Goal: Information Seeking & Learning: Understand process/instructions

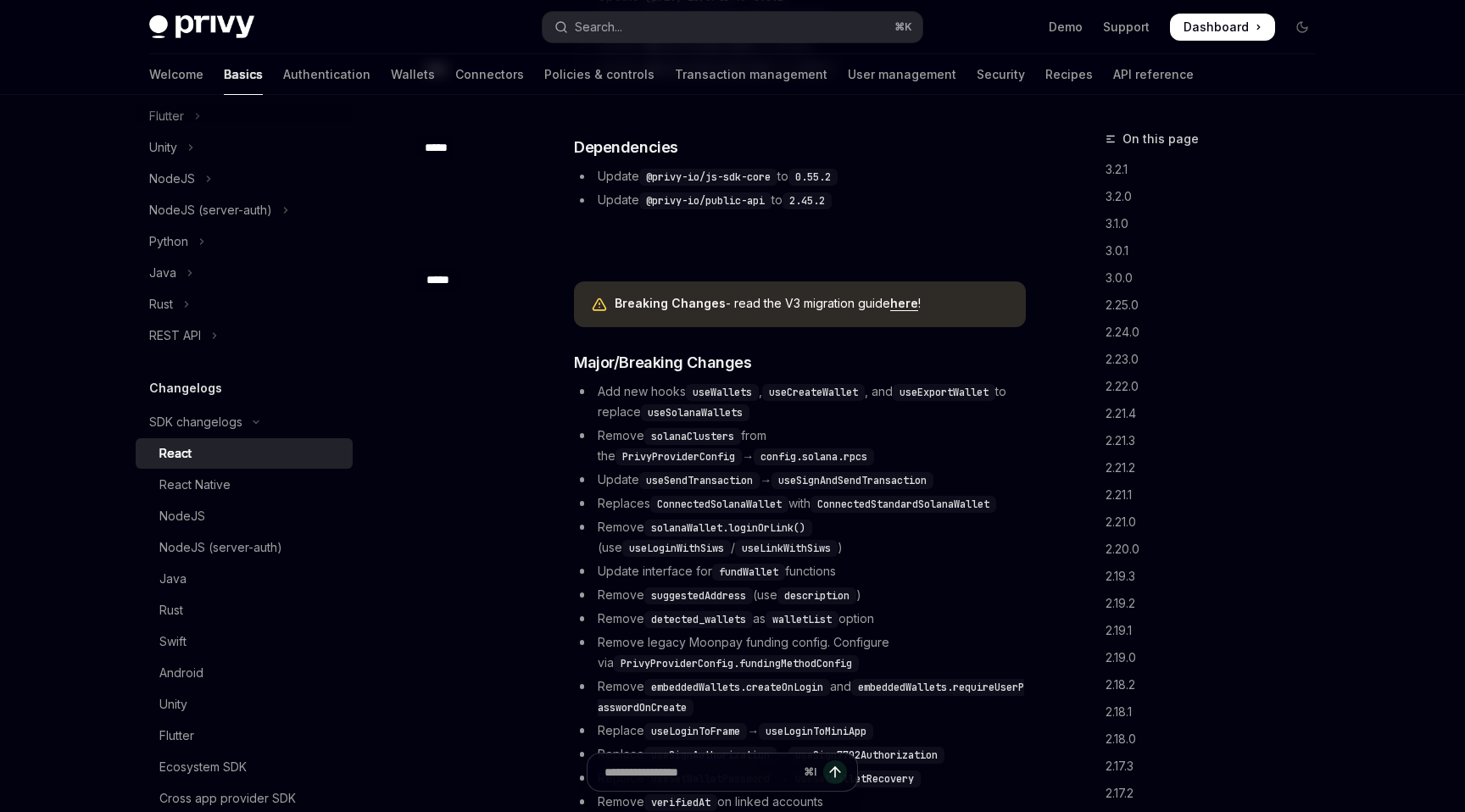
scroll to position [1264, 0]
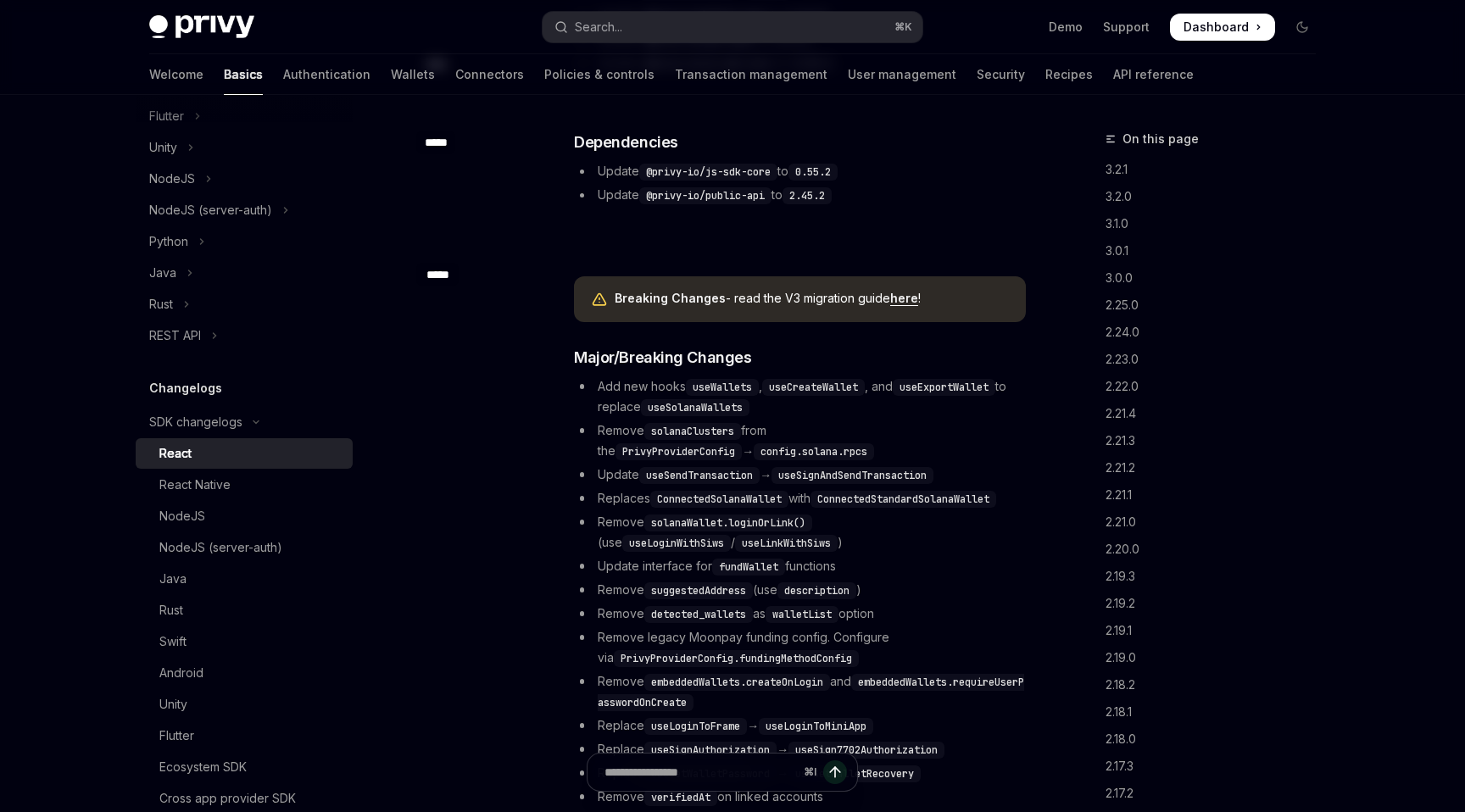
click at [898, 300] on link "here" at bounding box center [904, 298] width 28 height 16
click at [1120, 255] on link "3.0.1" at bounding box center [1217, 251] width 224 height 27
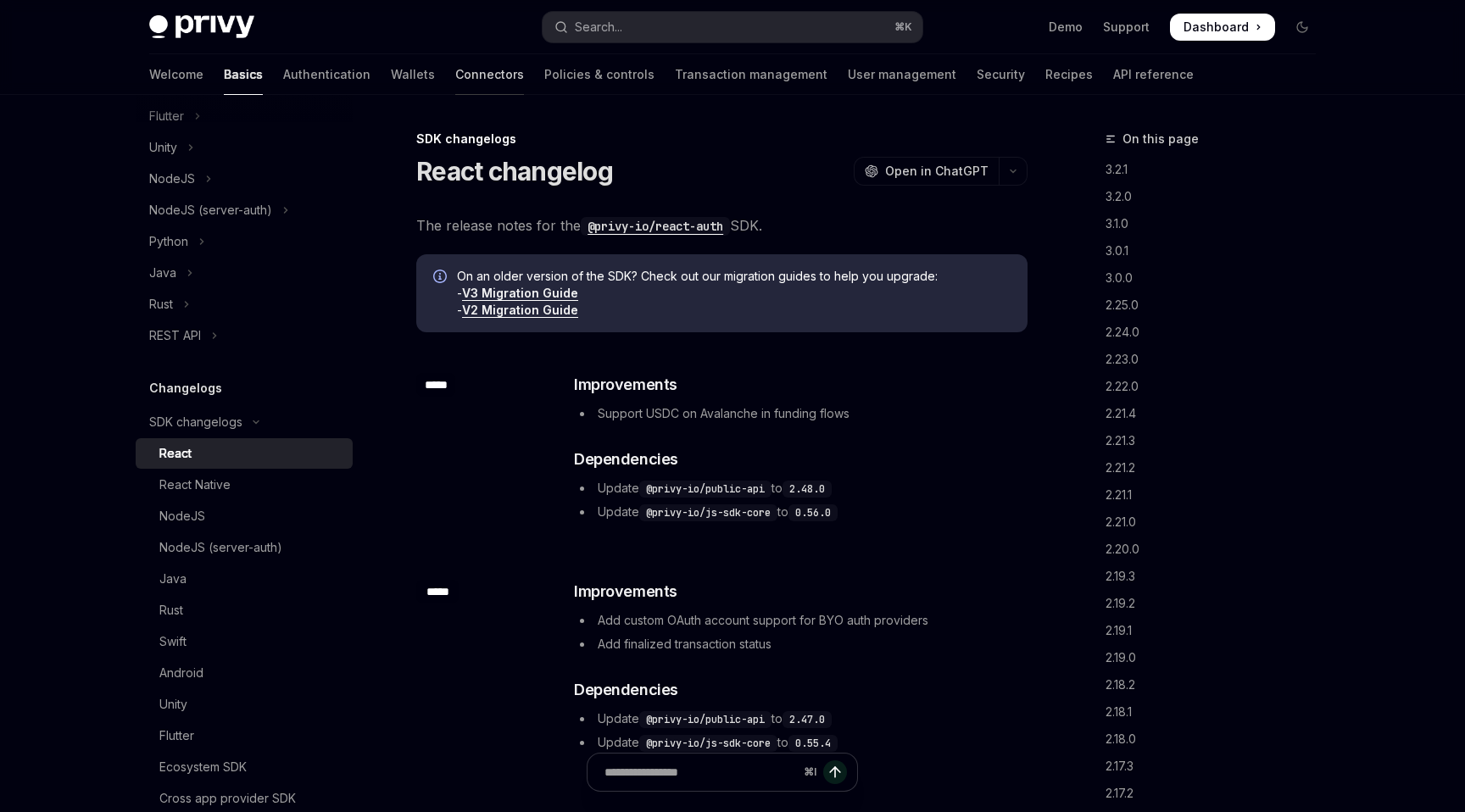
click at [455, 73] on link "Connectors" at bounding box center [489, 75] width 69 height 41
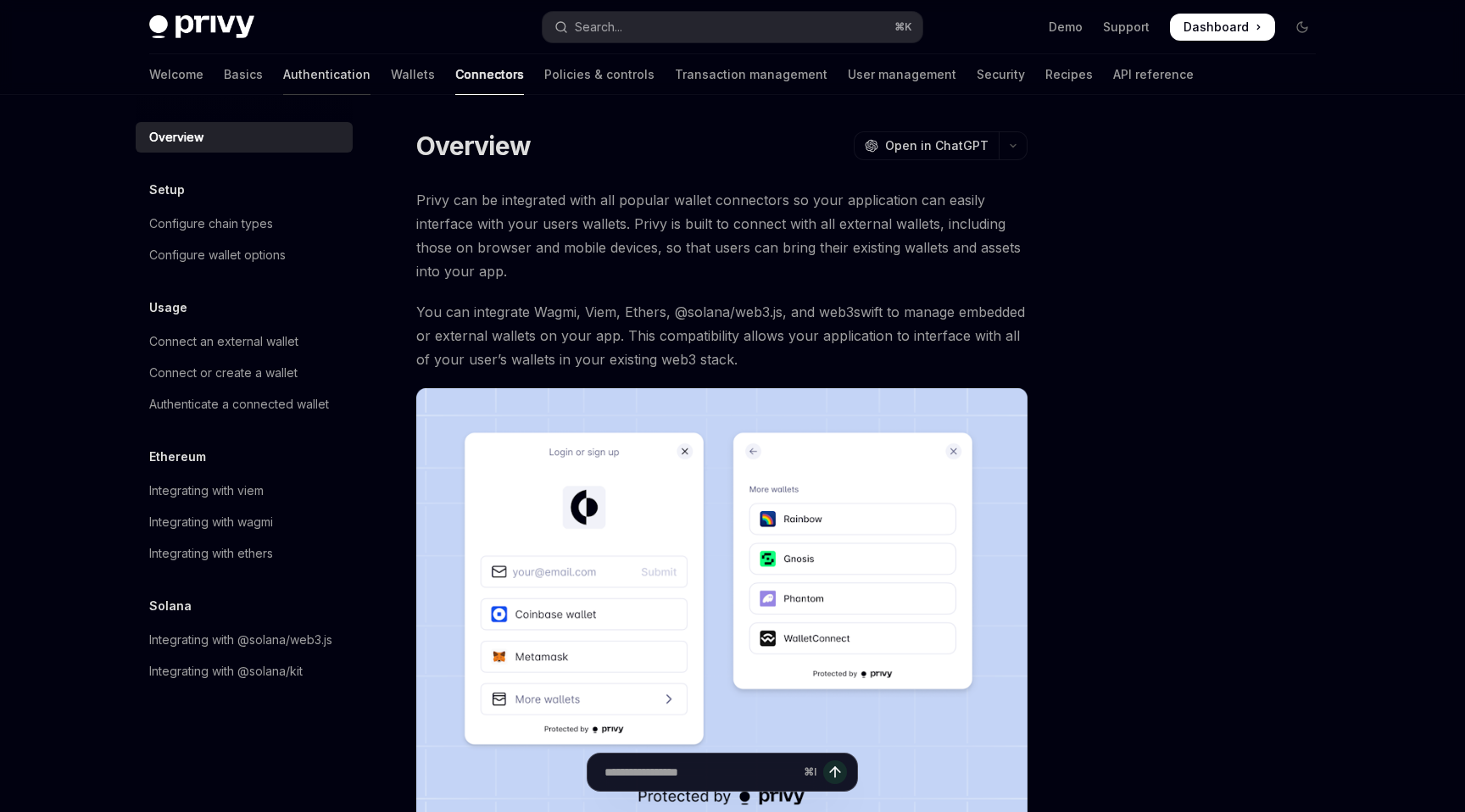
click at [283, 80] on link "Authentication" at bounding box center [327, 75] width 87 height 41
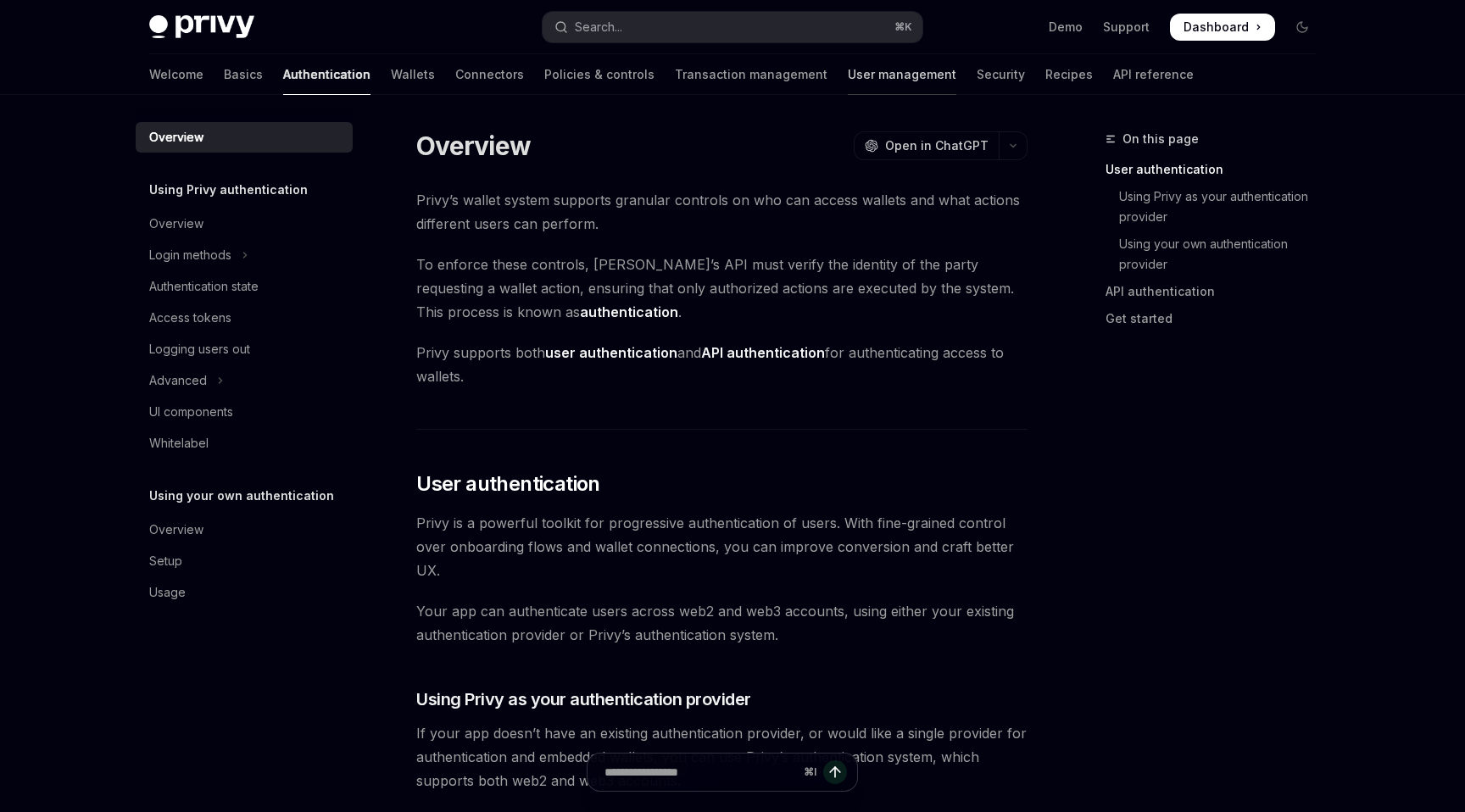
click at [848, 76] on link "User management" at bounding box center [902, 75] width 109 height 41
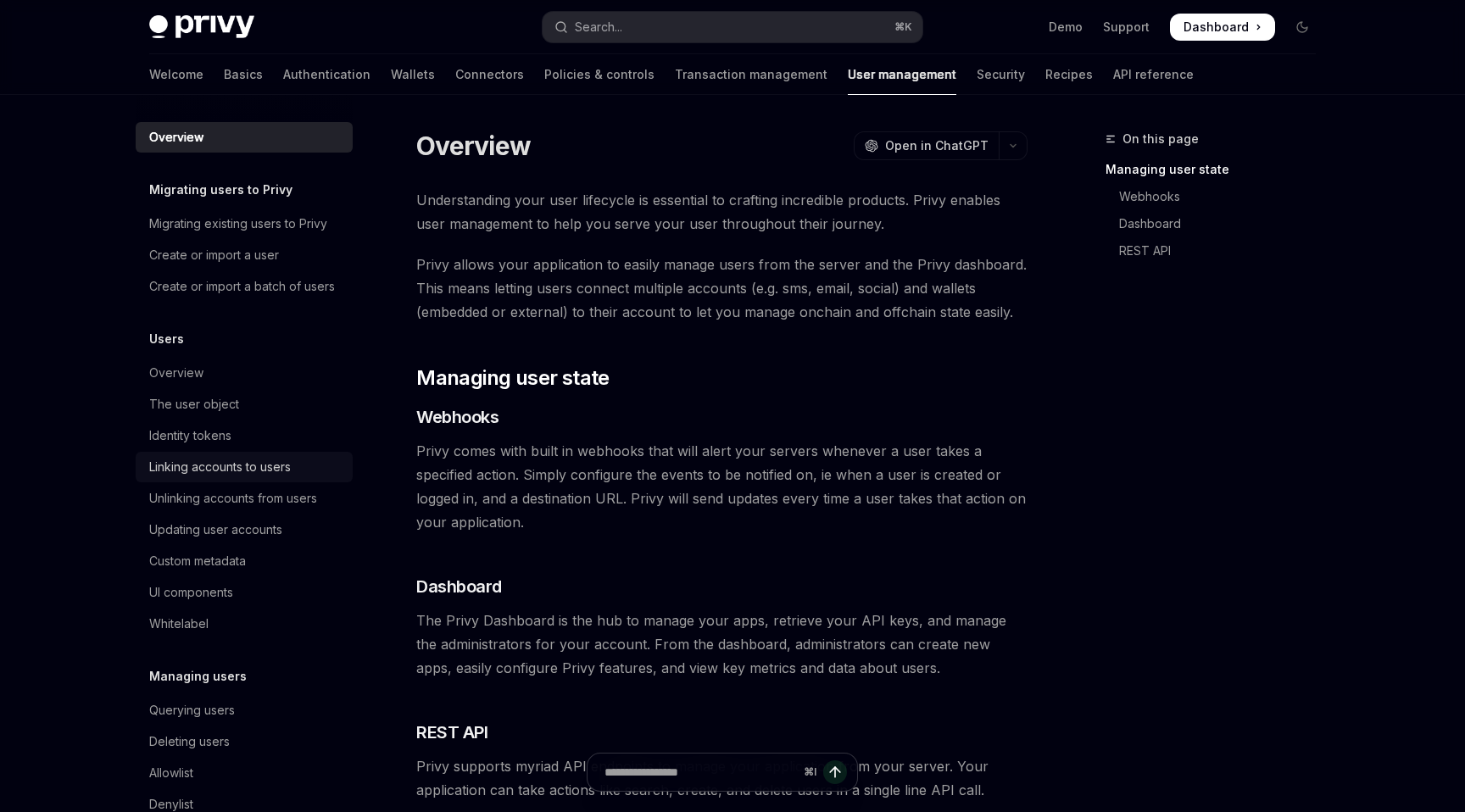
click at [193, 471] on div "Linking accounts to users" at bounding box center [220, 467] width 141 height 20
type textarea "*"
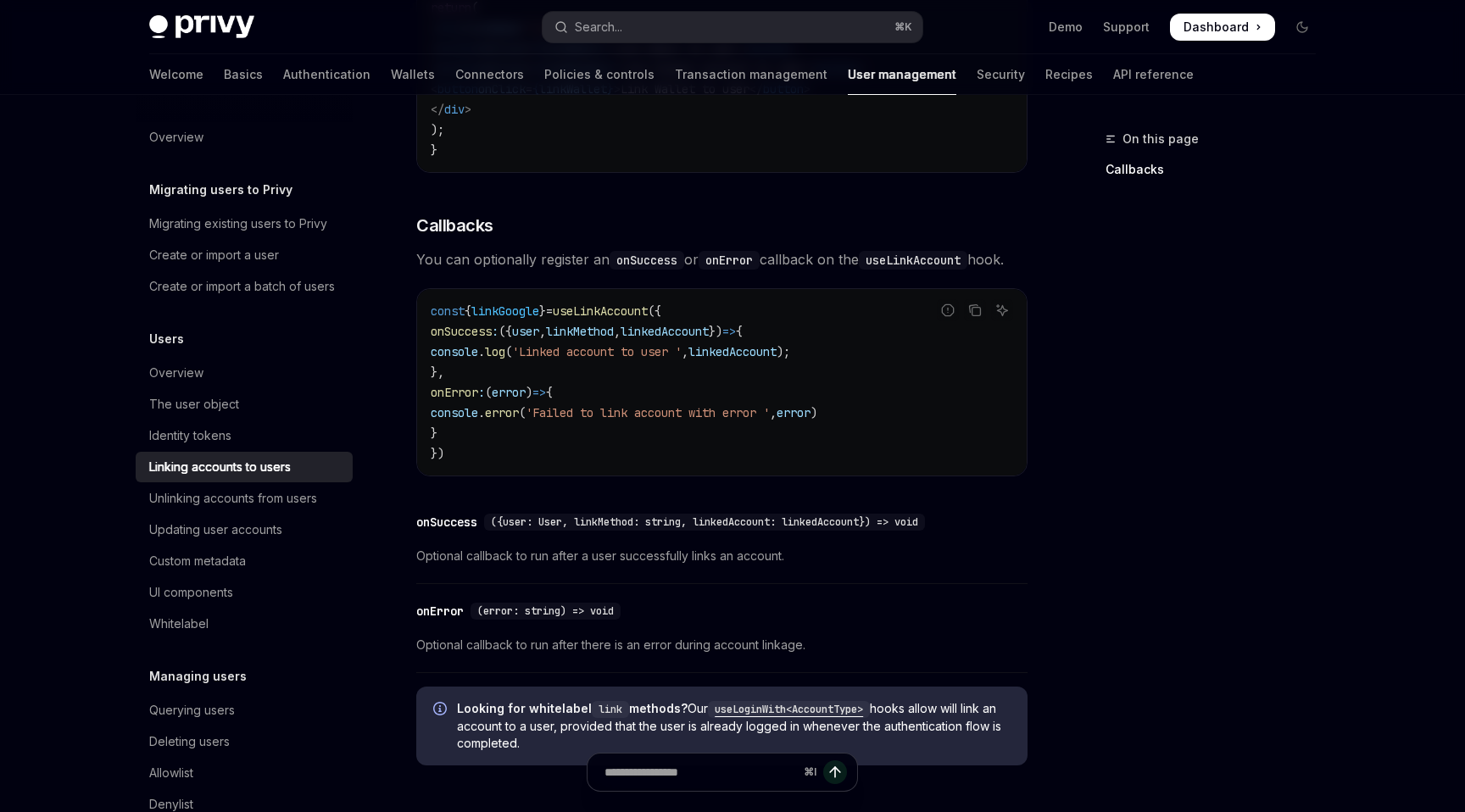
scroll to position [1601, 0]
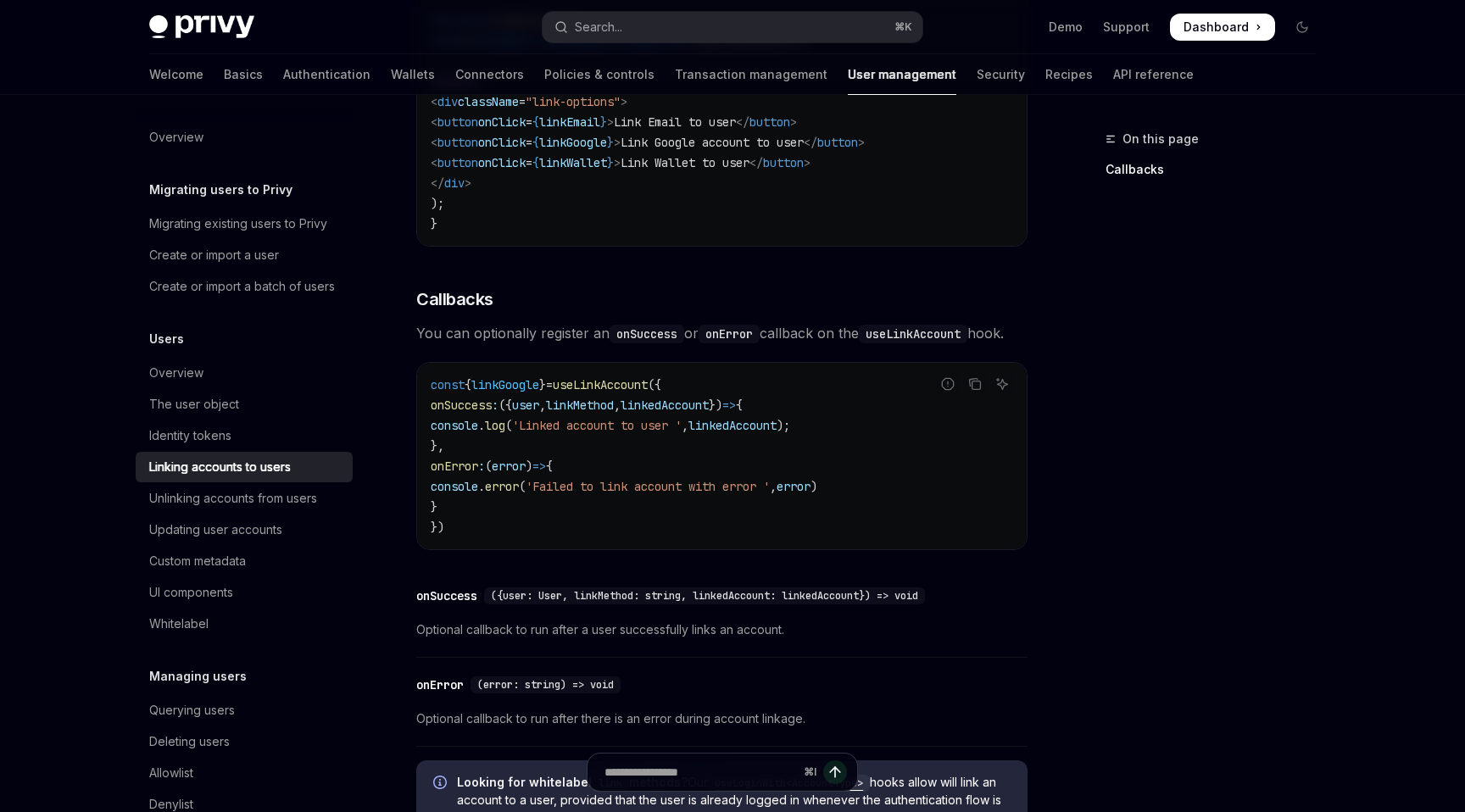
click at [1102, 357] on div "On this page Callbacks" at bounding box center [1200, 470] width 258 height 683
click at [1222, 366] on div "On this page Callbacks" at bounding box center [1200, 470] width 258 height 683
click at [1231, 472] on div "On this page Callbacks" at bounding box center [1200, 470] width 258 height 683
